Goal: Transaction & Acquisition: Purchase product/service

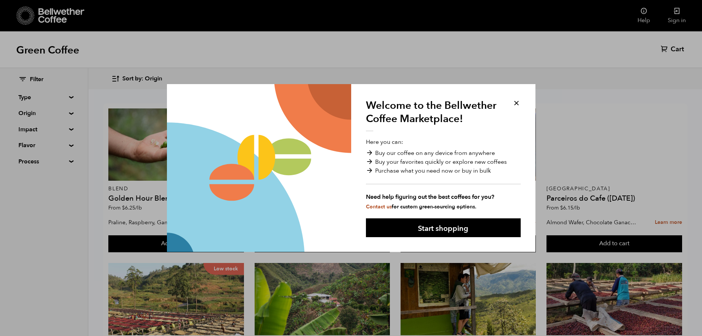
click at [520, 101] on button at bounding box center [516, 103] width 8 height 8
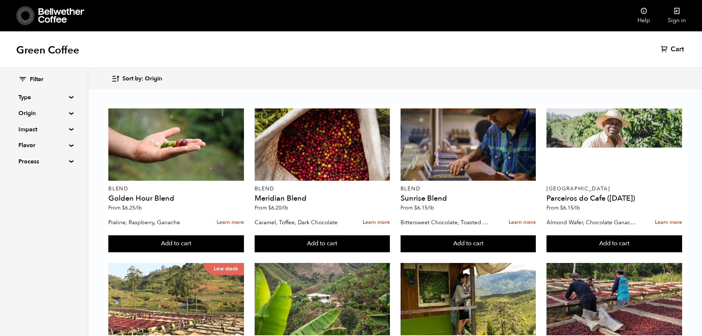
scroll to position [147, 0]
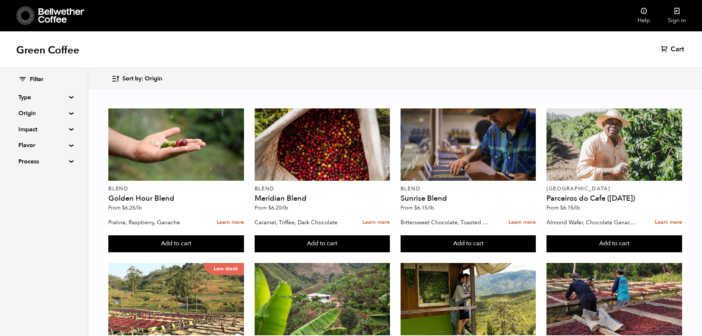
click at [69, 163] on div "Filter Type Blend Single Origin Decaf Seasonal Year Round Origin Blend [GEOGRAP…" at bounding box center [44, 120] width 88 height 105
click at [68, 161] on summary "Process" at bounding box center [43, 161] width 51 height 9
click at [21, 175] on input "Natural" at bounding box center [21, 175] width 7 height 7
checkbox input "true"
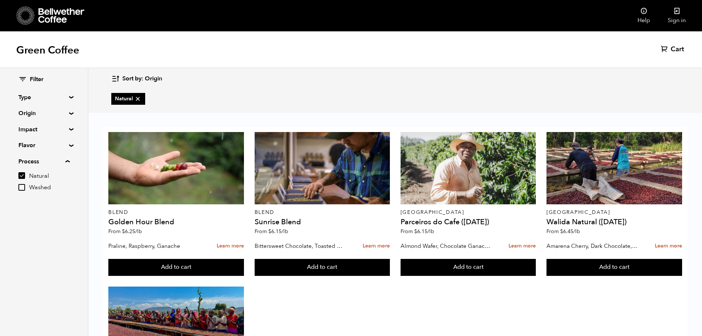
scroll to position [118, 0]
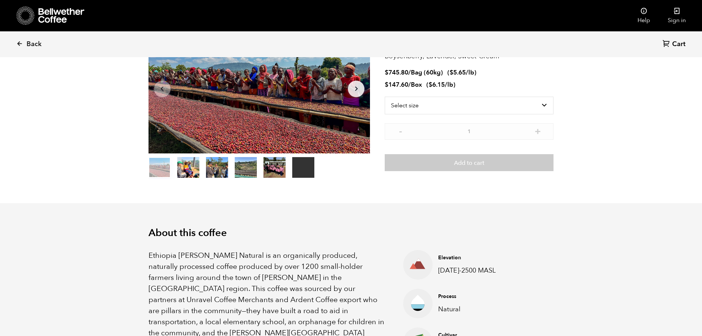
scroll to position [74, 0]
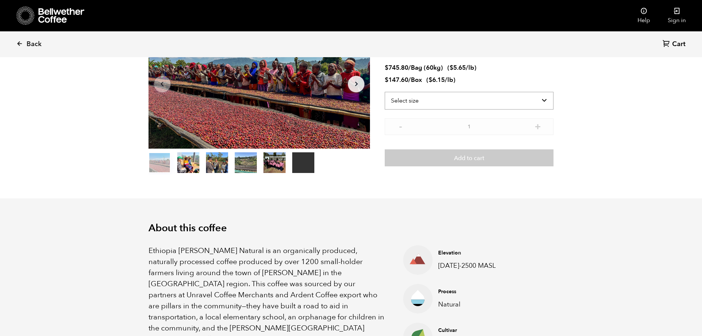
click at [447, 95] on select "Select size Bag (60kg) (132 lbs) Box (24 lbs)" at bounding box center [469, 101] width 169 height 18
click at [385, 92] on select "Select size Bag (60kg) (132 lbs) Box (24 lbs)" at bounding box center [469, 101] width 169 height 18
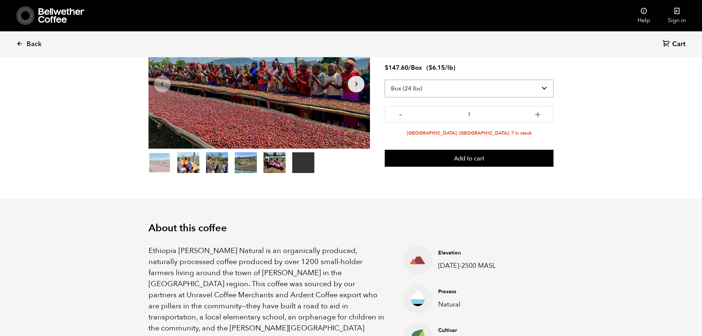
click at [523, 90] on select "Select size Bag (60kg) (132 lbs) Box (24 lbs)" at bounding box center [469, 89] width 169 height 18
select select "bag-3"
click at [385, 80] on select "Select size Bag (60kg) (132 lbs) Box (24 lbs)" at bounding box center [469, 89] width 169 height 18
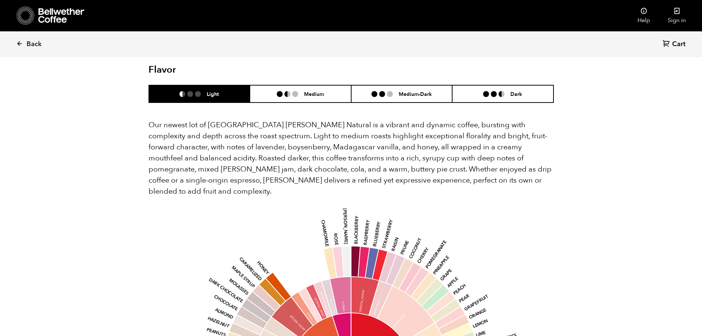
scroll to position [590, 0]
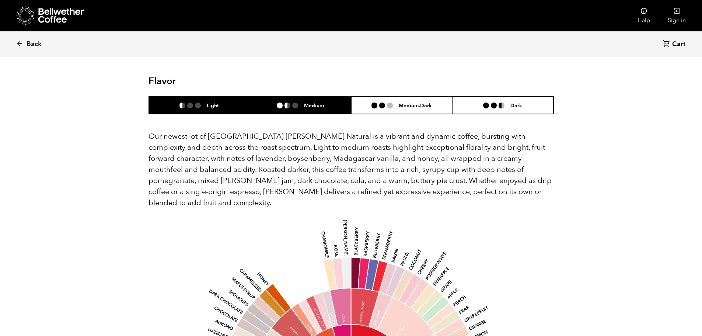
click at [318, 102] on h6 "Medium" at bounding box center [314, 105] width 20 height 6
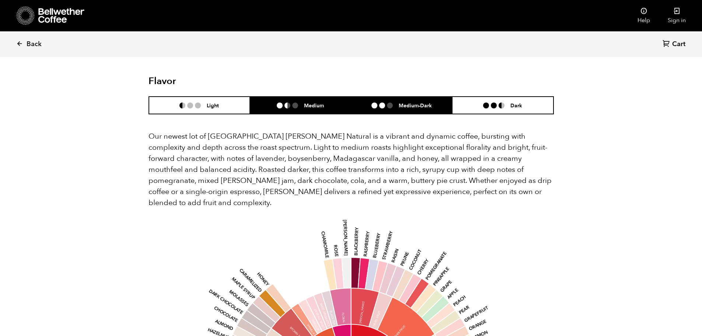
click at [434, 97] on li "Medium-Dark" at bounding box center [401, 105] width 101 height 17
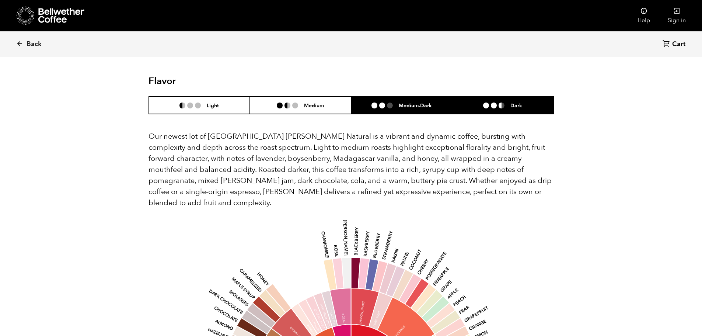
click at [500, 102] on li at bounding box center [502, 105] width 6 height 6
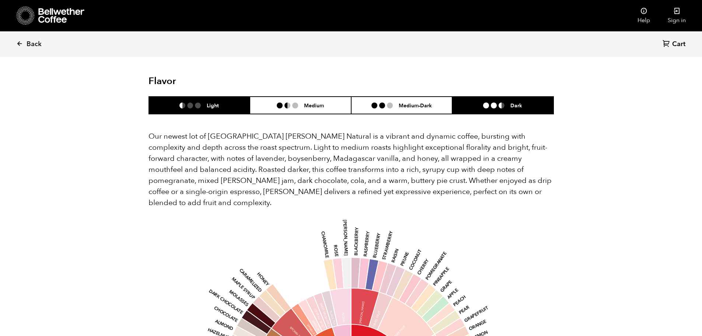
click at [187, 98] on li "Light" at bounding box center [199, 105] width 101 height 17
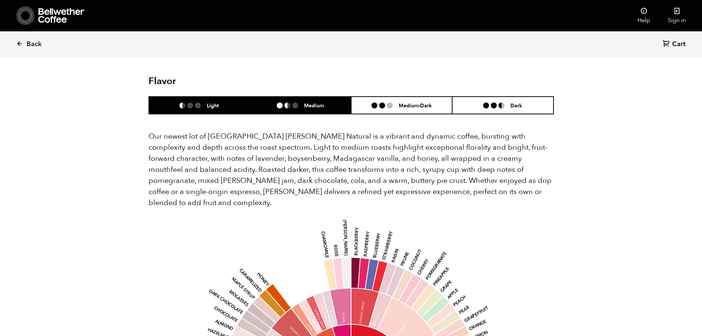
click at [271, 97] on li "Medium" at bounding box center [300, 105] width 101 height 17
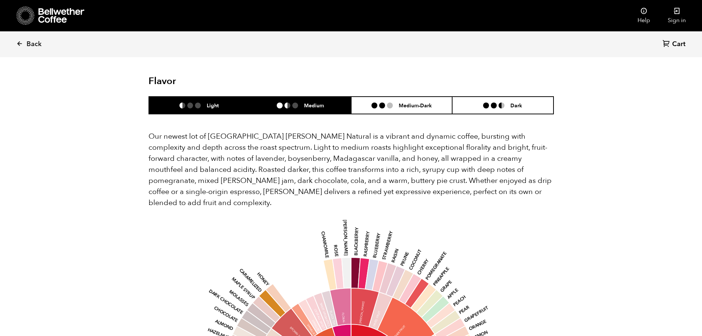
click at [229, 97] on li "Light" at bounding box center [199, 105] width 101 height 17
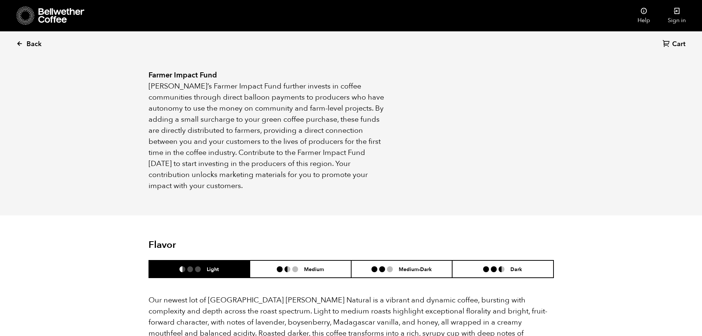
scroll to position [242, 0]
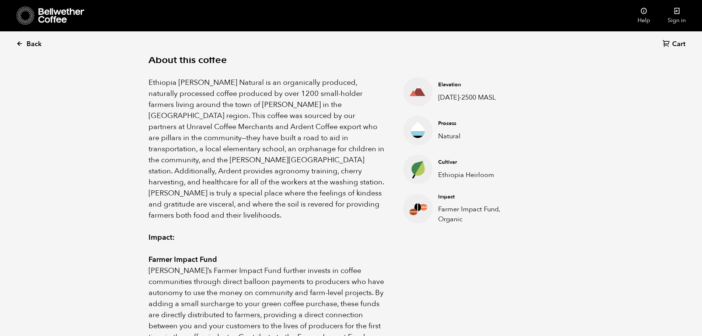
click at [32, 39] on link "Back" at bounding box center [39, 44] width 46 height 25
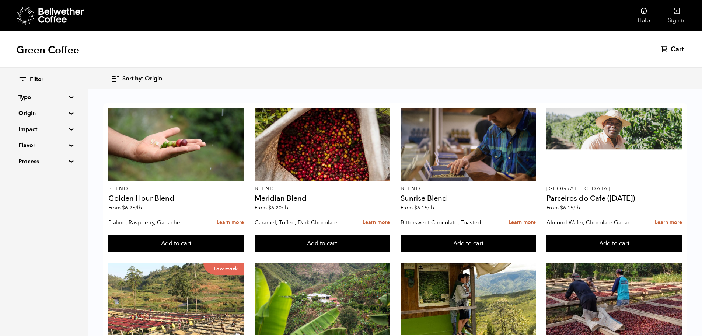
click at [68, 111] on div "Filter Type Blend Single Origin Decaf Seasonal Year Round Origin Blend [GEOGRAP…" at bounding box center [44, 120] width 88 height 105
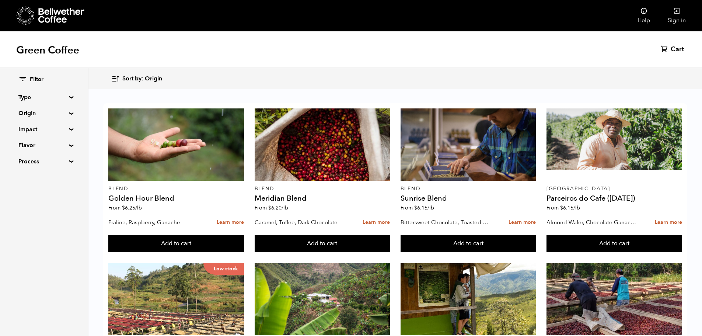
click at [69, 115] on div "Filter Type Blend Single Origin Decaf Seasonal Year Round Origin Blend [GEOGRAP…" at bounding box center [44, 120] width 88 height 105
click at [69, 111] on div "Filter Type Blend Single Origin Decaf Seasonal Year Round Origin Blend [GEOGRAP…" at bounding box center [44, 120] width 88 height 105
click at [69, 114] on summary "Origin" at bounding box center [43, 113] width 51 height 9
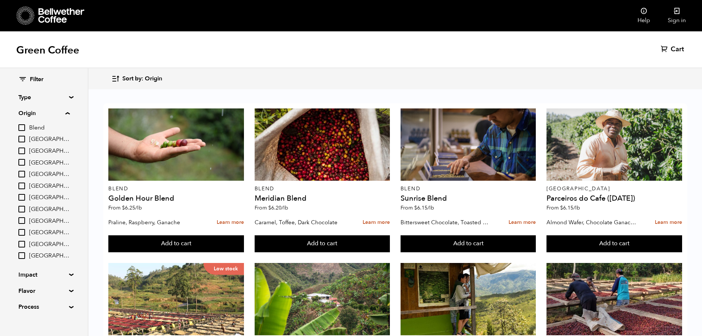
click at [23, 198] on input "[GEOGRAPHIC_DATA]" at bounding box center [21, 197] width 7 height 7
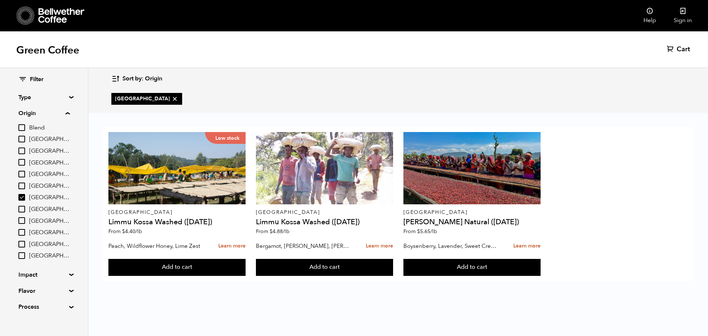
click at [23, 198] on input "[GEOGRAPHIC_DATA]" at bounding box center [21, 197] width 7 height 7
checkbox input "false"
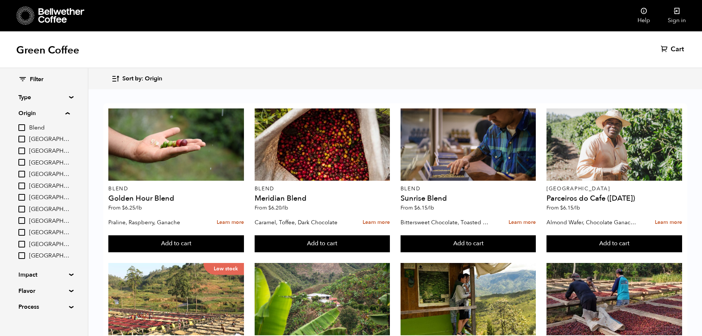
click at [21, 243] on input "[GEOGRAPHIC_DATA]" at bounding box center [21, 244] width 7 height 7
checkbox input "true"
